Goal: Information Seeking & Learning: Check status

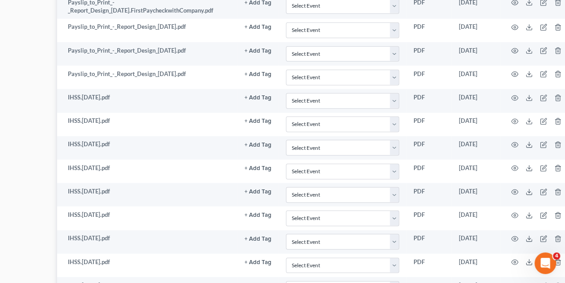
scroll to position [0, 92]
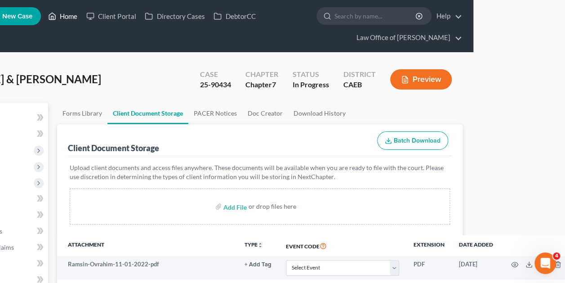
click at [70, 16] on link "Home" at bounding box center [63, 16] width 38 height 16
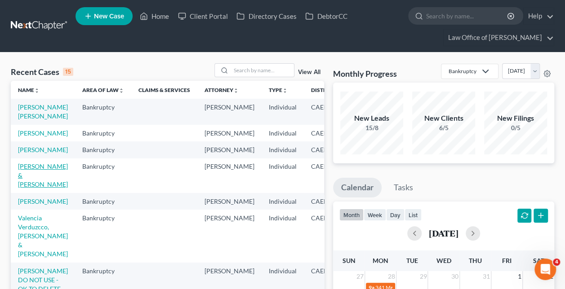
click at [31, 186] on link "[PERSON_NAME] & [PERSON_NAME]" at bounding box center [43, 176] width 50 height 26
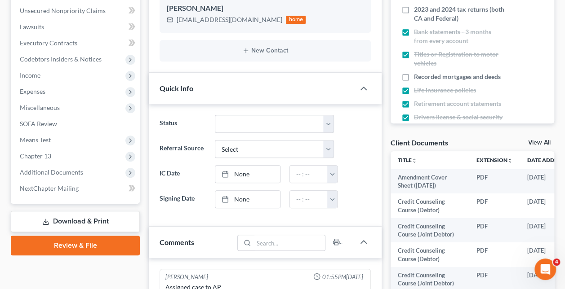
scroll to position [1069, 0]
click at [80, 173] on span "Additional Documents" at bounding box center [51, 173] width 63 height 8
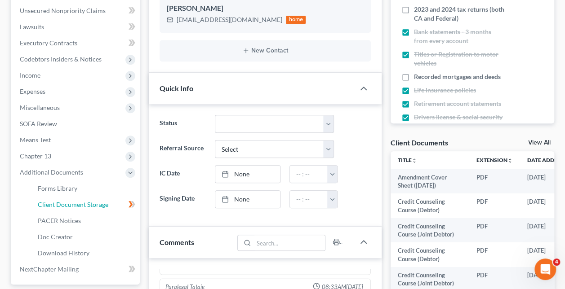
click at [94, 205] on span "Client Document Storage" at bounding box center [73, 205] width 71 height 8
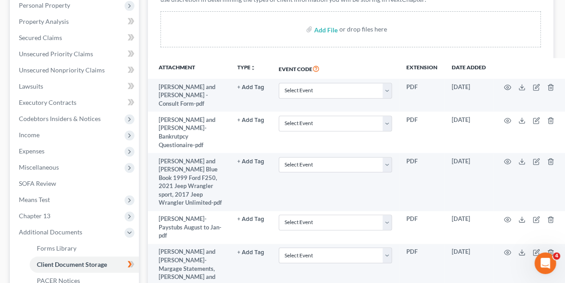
scroll to position [177, 5]
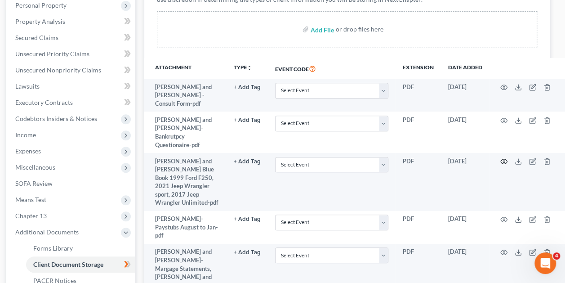
click at [503, 159] on icon "button" at bounding box center [503, 161] width 7 height 5
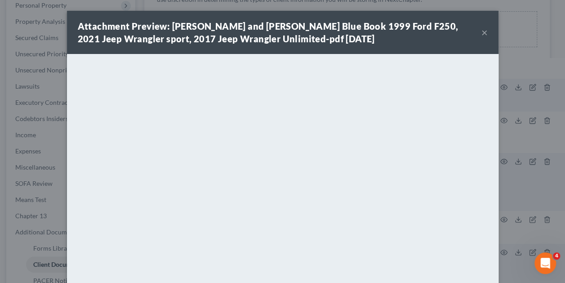
scroll to position [177, 0]
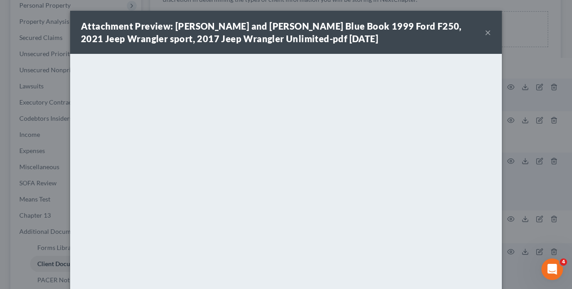
click at [503, 117] on div "Attachment Preview: [PERSON_NAME] and [PERSON_NAME] Blue Book 1999 Ford F250, 2…" at bounding box center [286, 144] width 572 height 289
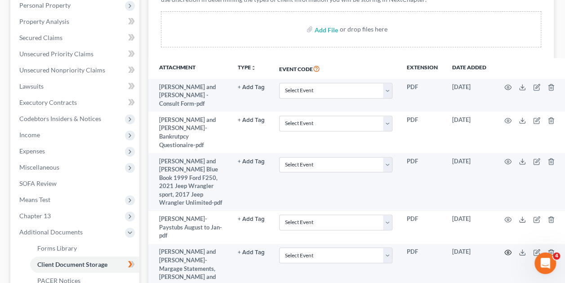
click at [506, 250] on icon "button" at bounding box center [507, 252] width 7 height 5
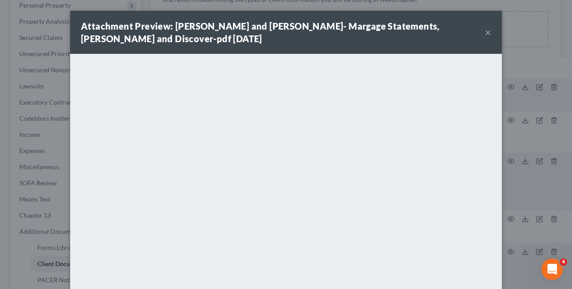
click at [525, 161] on div "Attachment Preview: [PERSON_NAME] and [PERSON_NAME]- Margage Statements, [PERSO…" at bounding box center [286, 144] width 572 height 289
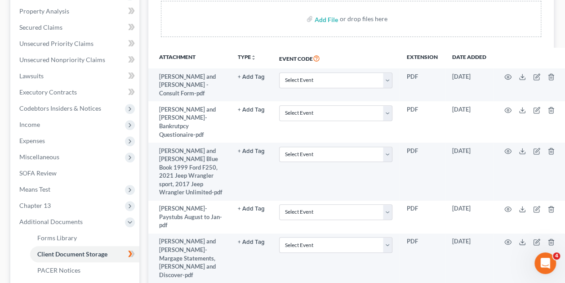
scroll to position [188, 0]
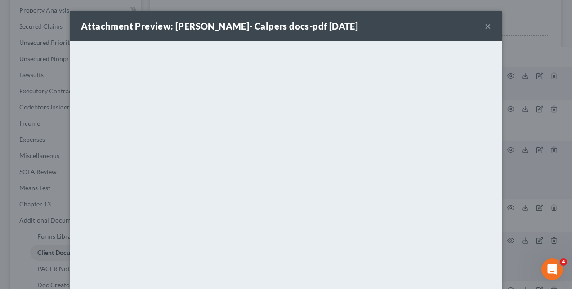
click at [537, 147] on div "Attachment Preview: [PERSON_NAME]- Calpers docs-pdf [DATE] × <object ng-attr-da…" at bounding box center [286, 144] width 572 height 289
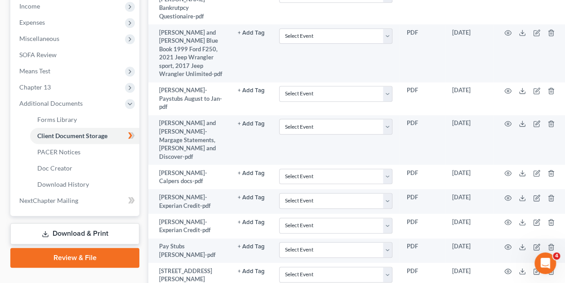
scroll to position [306, 0]
click at [510, 267] on icon "button" at bounding box center [507, 270] width 7 height 7
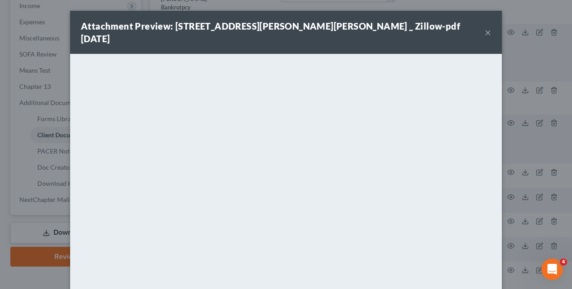
click at [520, 163] on div "Attachment Preview: [STREET_ADDRESS][PERSON_NAME][PERSON_NAME] _ Zillow-pdf [DA…" at bounding box center [286, 144] width 572 height 289
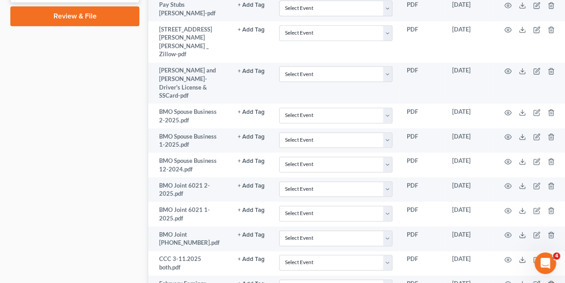
scroll to position [547, 0]
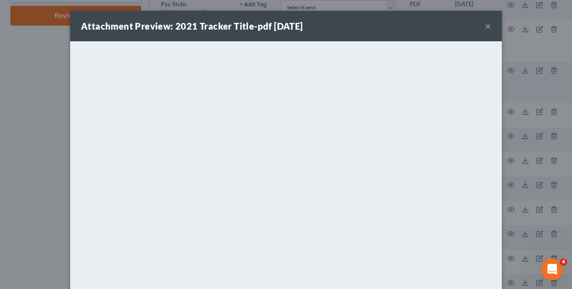
click at [524, 177] on div "Attachment Preview: 2021 Tracker Title-pdf [DATE] × <object ng-attr-data='[URL]…" at bounding box center [286, 144] width 572 height 289
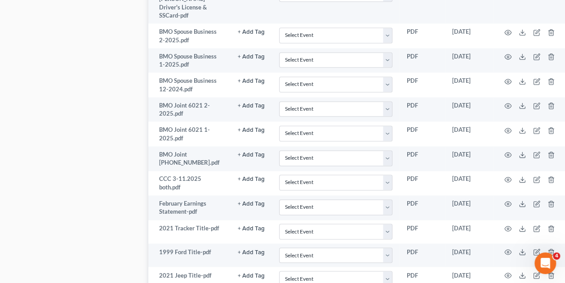
scroll to position [649, 0]
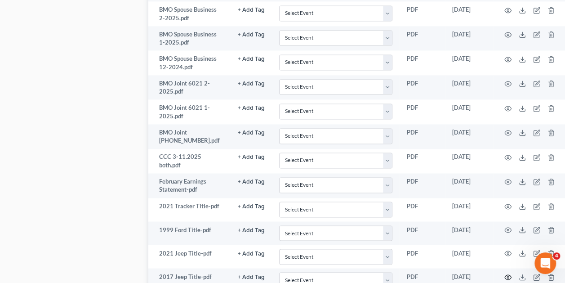
click at [508, 273] on icon "button" at bounding box center [507, 276] width 7 height 7
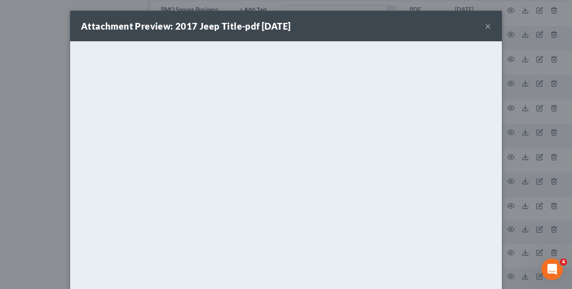
click at [541, 155] on div "Attachment Preview: 2017 Jeep Title-pdf [DATE] × <object ng-attr-data='[URL][DO…" at bounding box center [286, 144] width 572 height 289
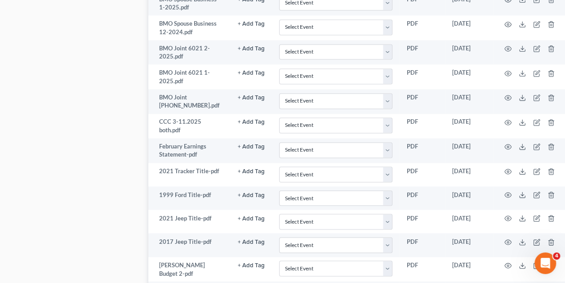
scroll to position [686, 0]
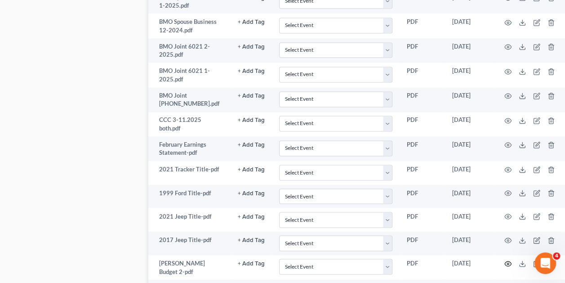
click at [506, 260] on icon "button" at bounding box center [507, 263] width 7 height 7
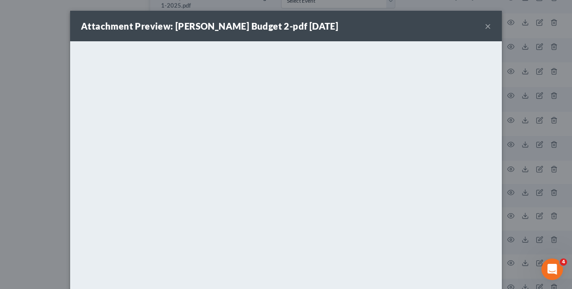
click at [541, 180] on div "Attachment Preview: [PERSON_NAME] Budget 2-pdf [DATE] × <object ng-attr-data='[…" at bounding box center [286, 144] width 572 height 289
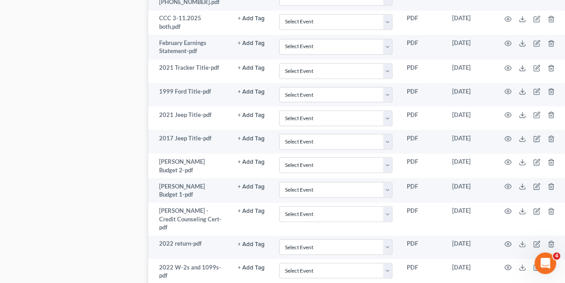
scroll to position [794, 0]
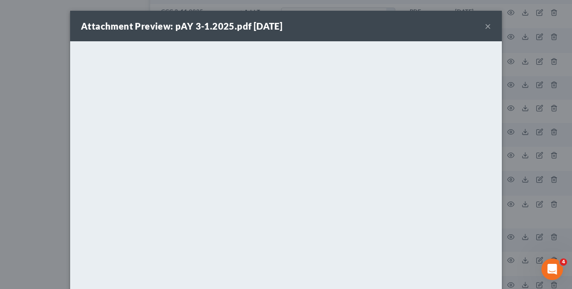
click at [540, 201] on div "Attachment Preview: pAY 3-1.2025.pdf [DATE] × <object ng-attr-data='[URL][DOMAI…" at bounding box center [286, 144] width 572 height 289
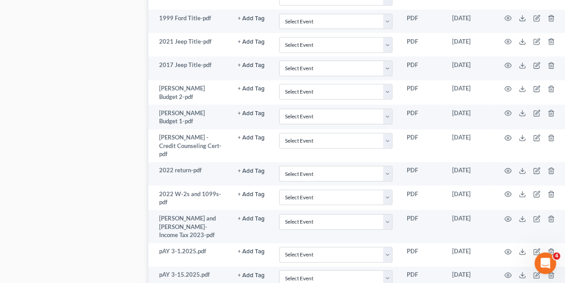
scroll to position [867, 0]
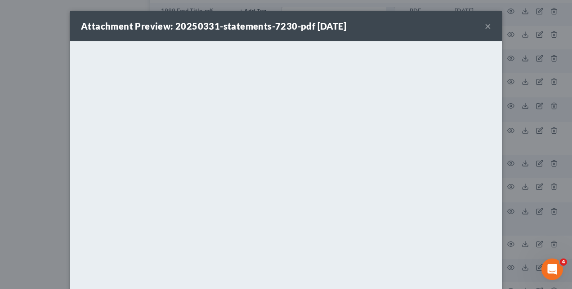
click at [535, 202] on div "Attachment Preview: 20250331-statements-7230-pdf [DATE] × <object ng-attr-data=…" at bounding box center [286, 144] width 572 height 289
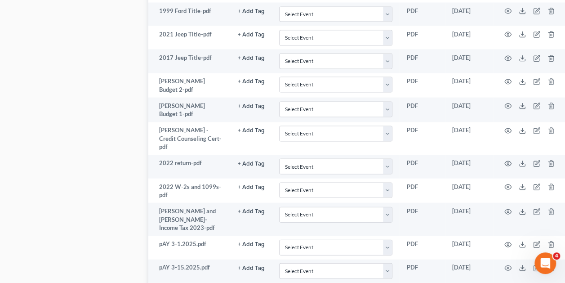
scroll to position [875, 0]
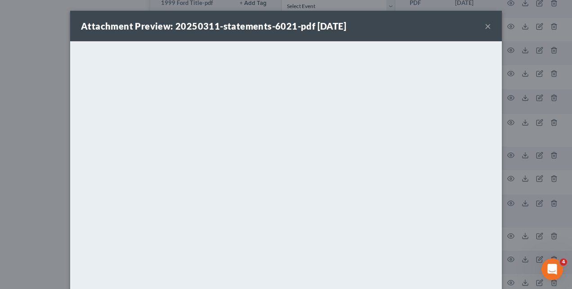
click at [520, 233] on div "Attachment Preview: 20250311-statements-6021-pdf [DATE] × <object ng-attr-data=…" at bounding box center [286, 144] width 572 height 289
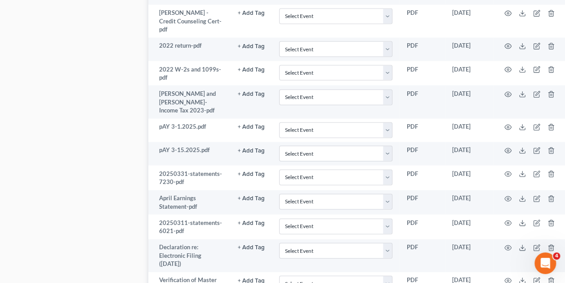
scroll to position [986, 0]
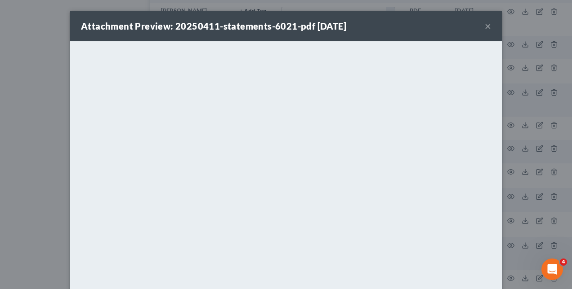
click at [533, 215] on div "Attachment Preview: 20250411-statements-6021-pdf [DATE] × <object ng-attr-data=…" at bounding box center [286, 144] width 572 height 289
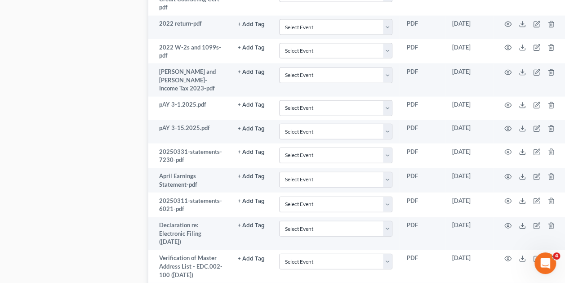
scroll to position [1008, 0]
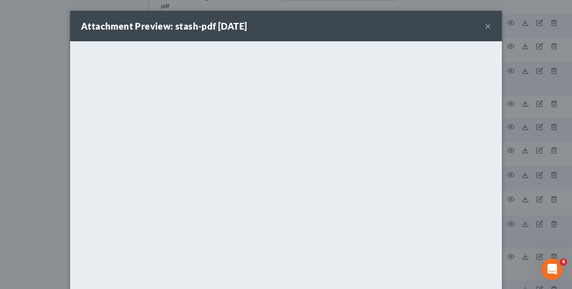
click at [531, 222] on div "Attachment Preview: stash-pdf [DATE] × <object ng-attr-data='[URL][DOMAIN_NAME]…" at bounding box center [286, 144] width 572 height 289
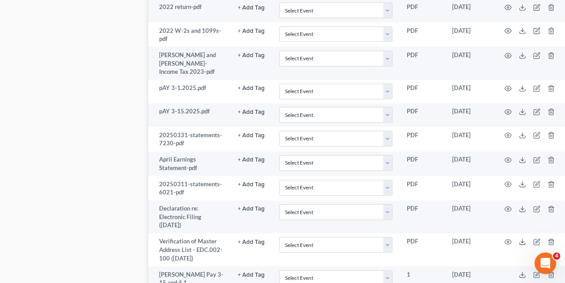
scroll to position [1027, 0]
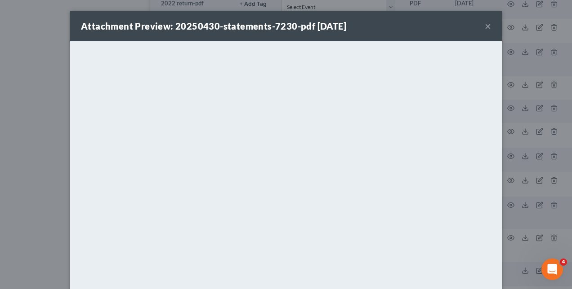
click at [525, 226] on div "Attachment Preview: 20250430-statements-7230-pdf [DATE] × <object ng-attr-data=…" at bounding box center [286, 144] width 572 height 289
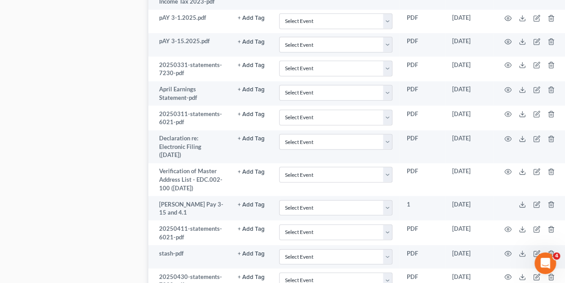
scroll to position [1094, 0]
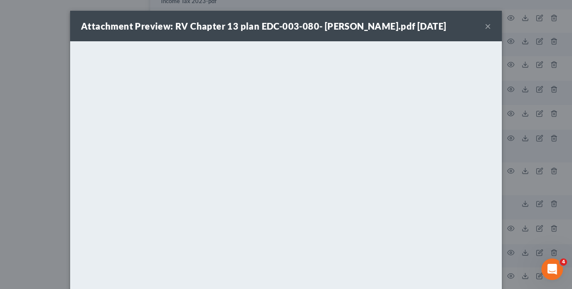
click at [525, 226] on div "Attachment Preview: RV Chapter 13 plan EDC-003-080- [PERSON_NAME].pdf [DATE] × …" at bounding box center [286, 144] width 572 height 289
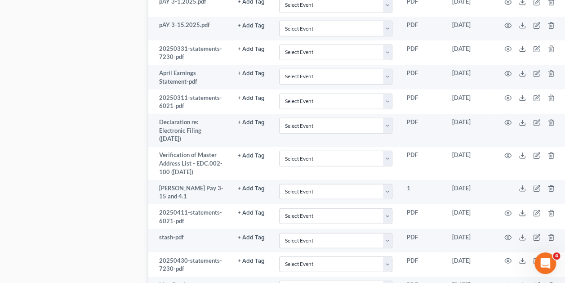
scroll to position [1116, 0]
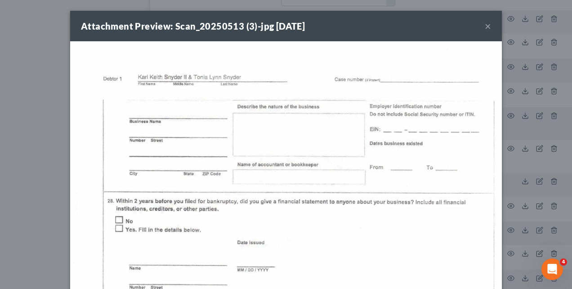
click at [531, 227] on div "Attachment Preview: Scan_20250513 (3)-jpg [DATE] × Download" at bounding box center [286, 144] width 572 height 289
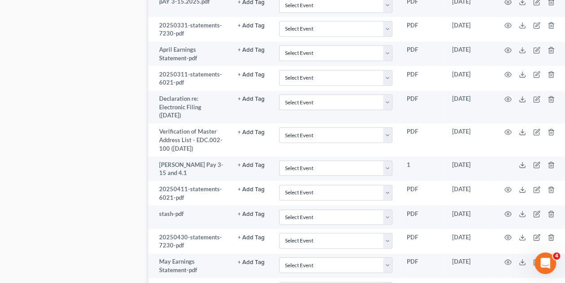
scroll to position [1136, 0]
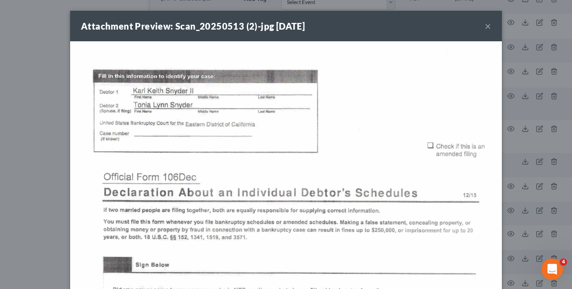
click at [536, 222] on div "Attachment Preview: Scan_20250513 (2)-jpg [DATE] × Download" at bounding box center [286, 144] width 572 height 289
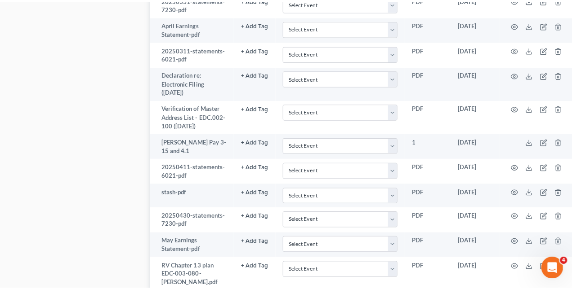
scroll to position [1160, 0]
